Goal: Download file/media

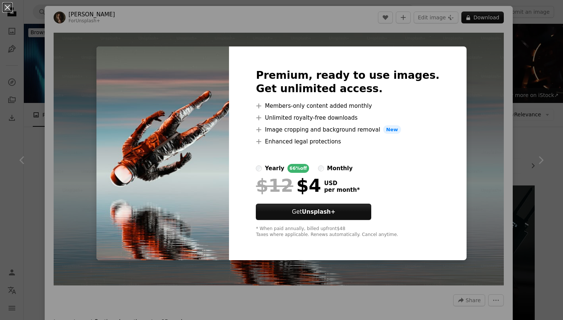
scroll to position [4258, 0]
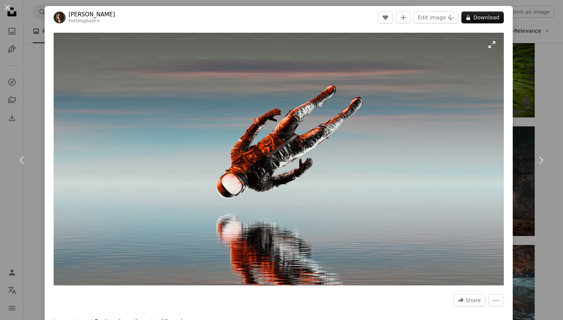
click at [429, 90] on img "Zoom in on this image" at bounding box center [279, 159] width 450 height 253
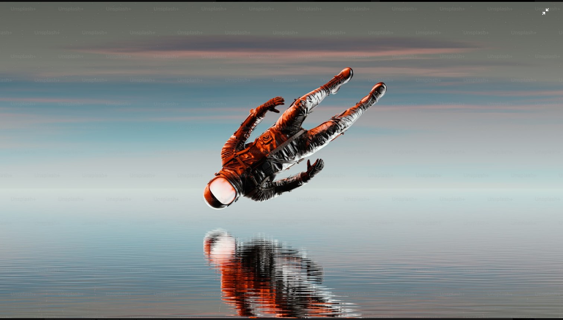
click at [428, 91] on img "Zoom out on this image" at bounding box center [281, 160] width 563 height 317
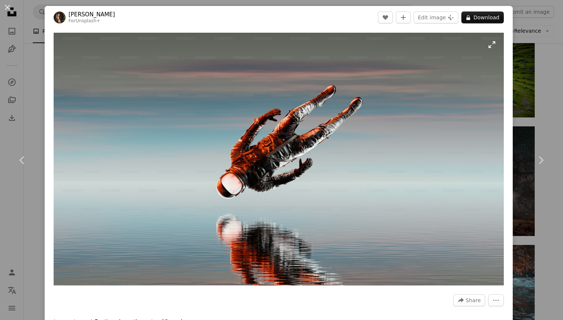
click at [428, 91] on img "Zoom in on this image" at bounding box center [279, 159] width 450 height 253
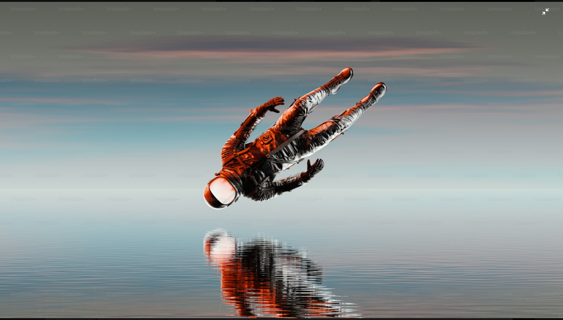
click at [428, 91] on img "Zoom out on this image" at bounding box center [281, 160] width 563 height 317
